Goal: Task Accomplishment & Management: Use online tool/utility

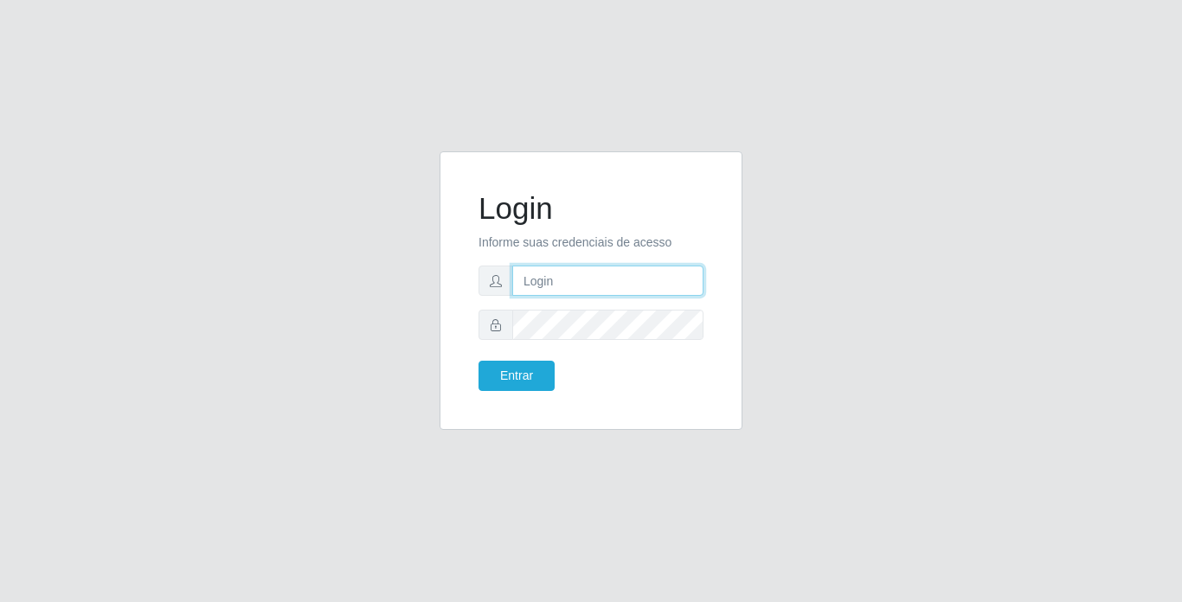
drag, startPoint x: 0, startPoint y: 0, endPoint x: 555, endPoint y: 268, distance: 616.6
click at [555, 268] on input "text" at bounding box center [607, 281] width 191 height 30
type input "thiagoquirino@bemais"
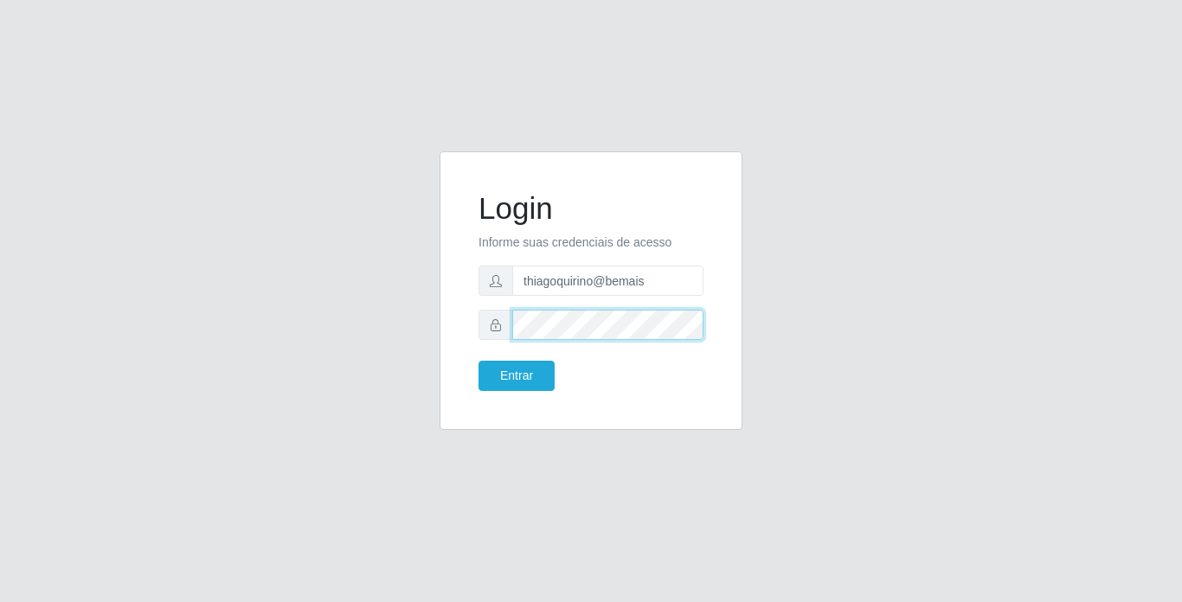
click at [478, 361] on button "Entrar" at bounding box center [516, 376] width 76 height 30
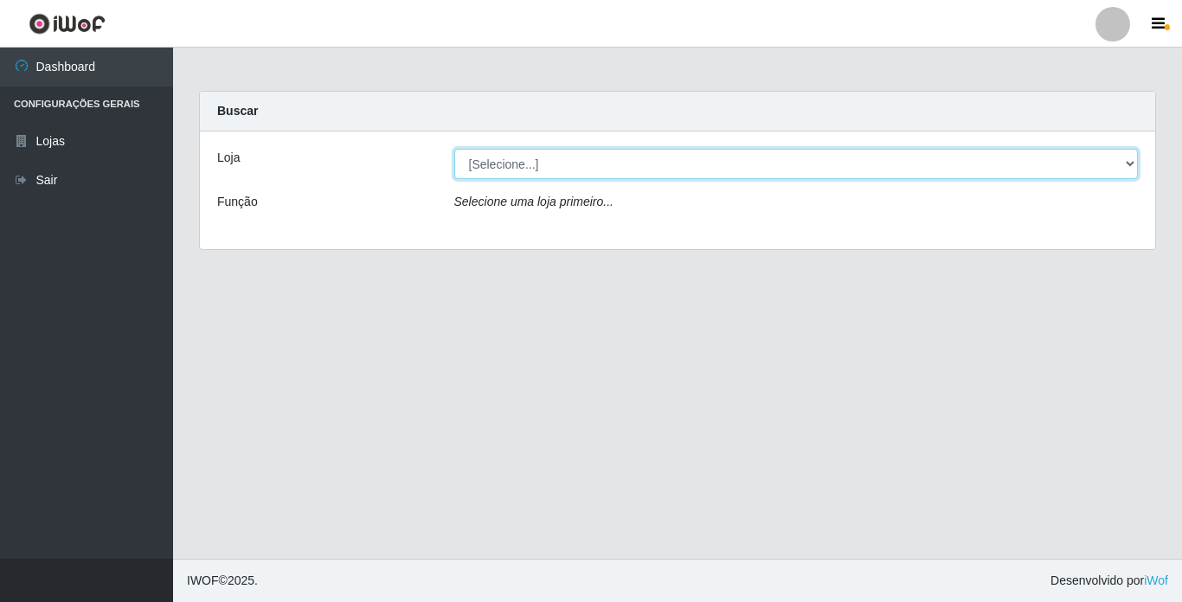
click at [550, 173] on select "[Selecione...] Bemais Supermercados - [GEOGRAPHIC_DATA]" at bounding box center [796, 164] width 684 height 30
select select "250"
click at [454, 149] on select "[Selecione...] Bemais Supermercados - [GEOGRAPHIC_DATA]" at bounding box center [796, 164] width 684 height 30
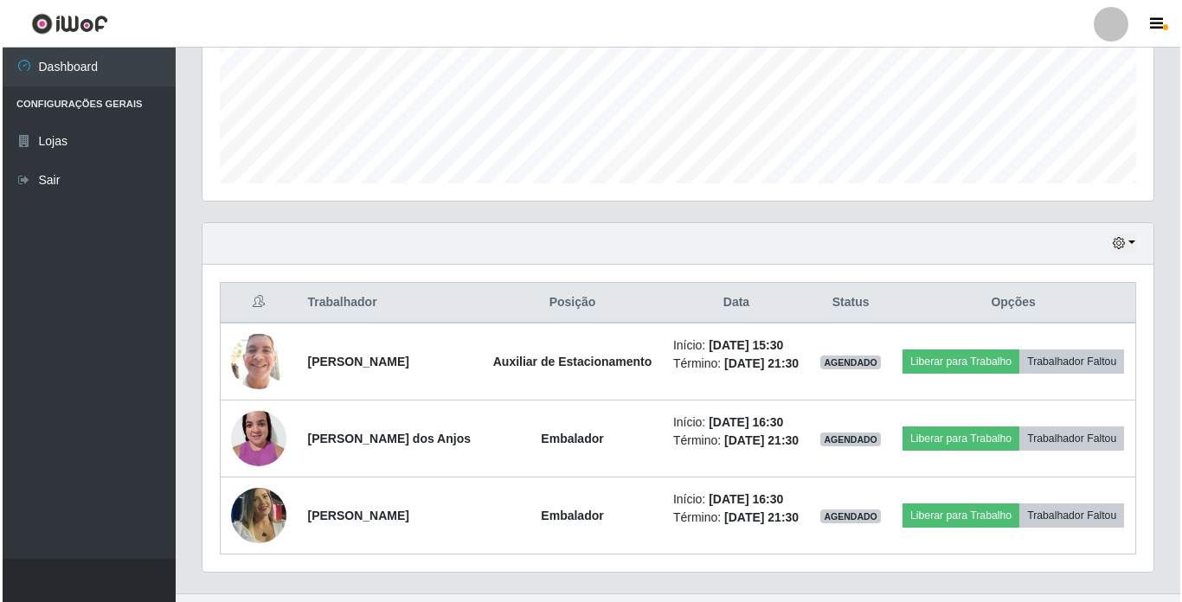
scroll to position [509, 0]
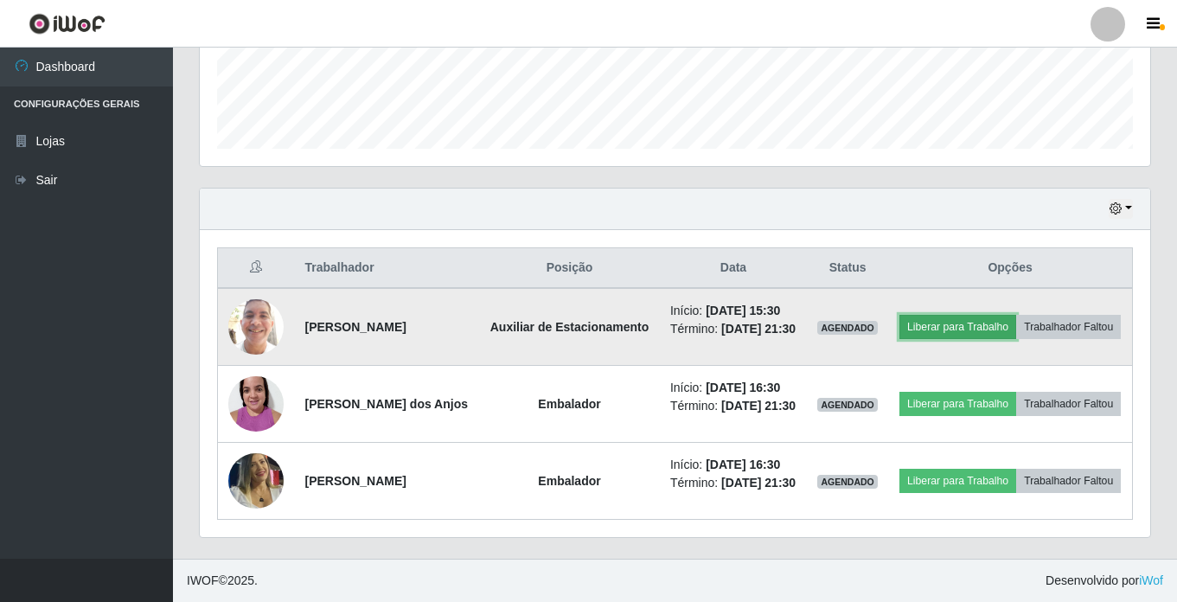
click at [984, 315] on button "Liberar para Trabalho" at bounding box center [958, 327] width 117 height 24
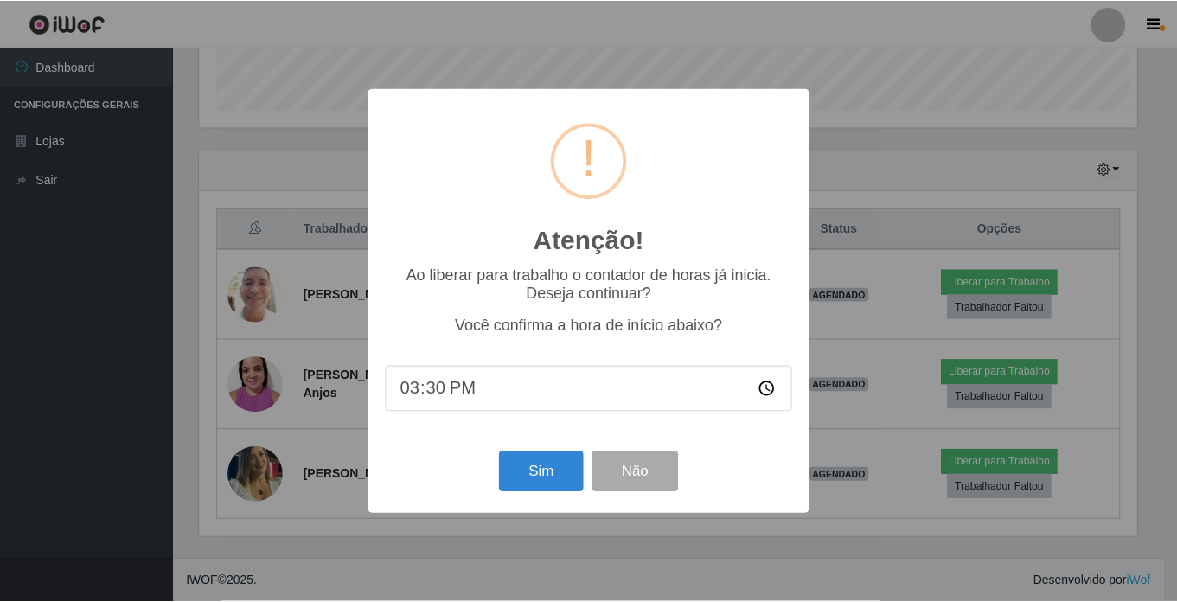
scroll to position [359, 942]
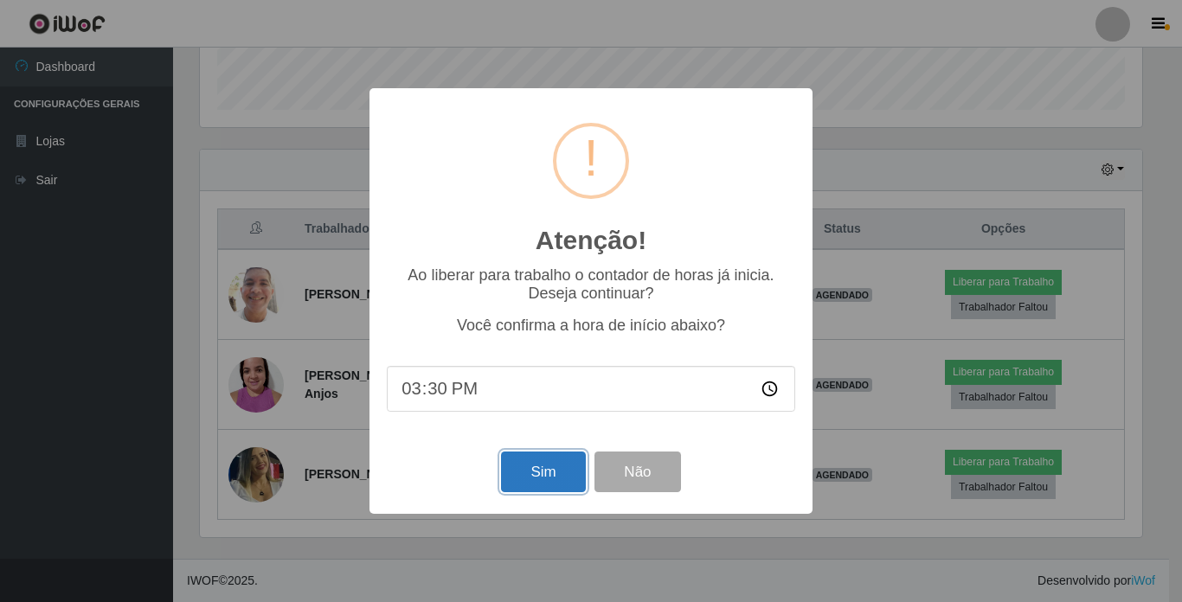
click at [527, 469] on button "Sim" at bounding box center [543, 472] width 84 height 41
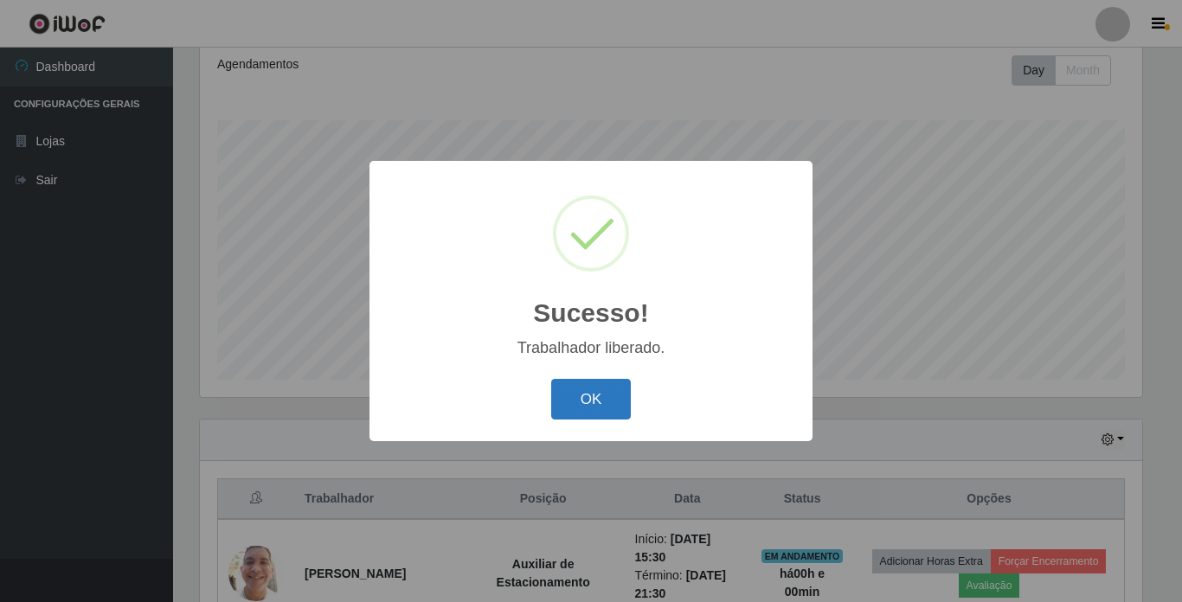
click at [574, 387] on button "OK" at bounding box center [591, 399] width 80 height 41
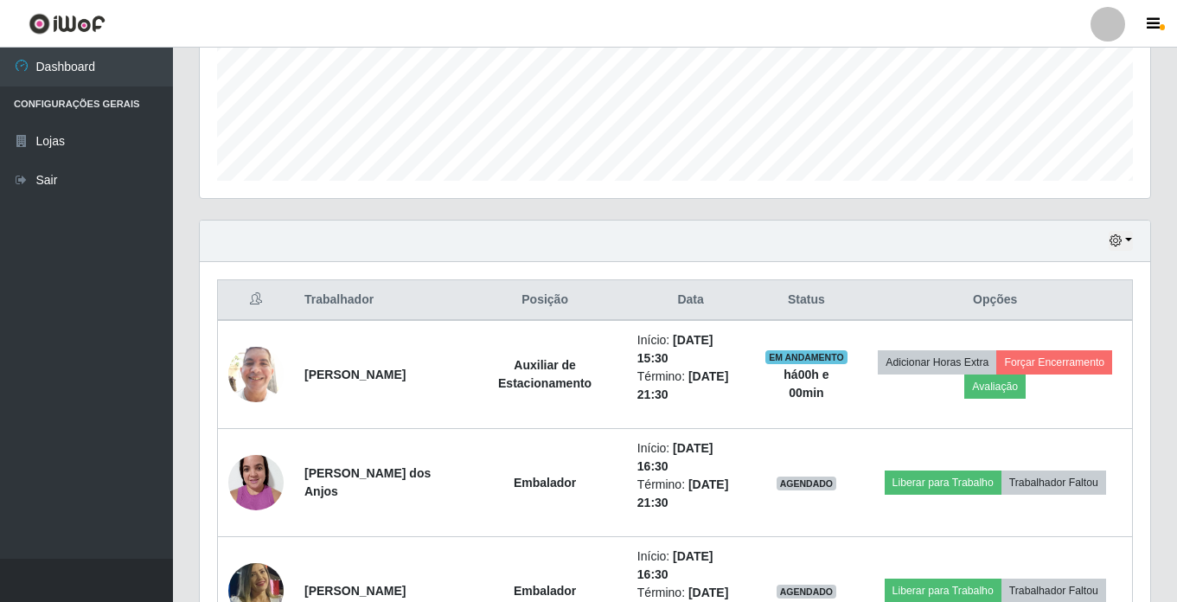
scroll to position [563, 0]
